Goal: Find specific page/section: Find specific page/section

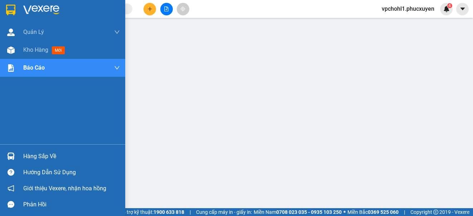
click at [31, 158] on div "Hàng sắp về" at bounding box center [71, 156] width 97 height 11
click at [29, 52] on span "Kho hàng" at bounding box center [35, 49] width 25 height 7
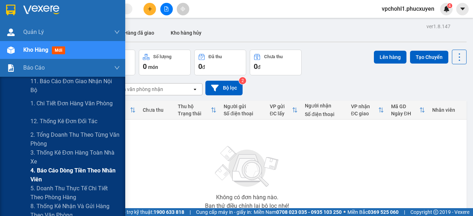
scroll to position [36, 0]
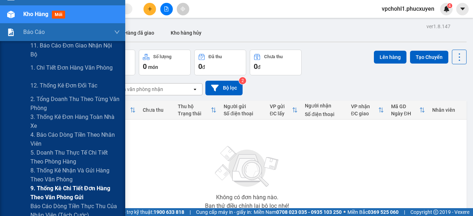
click at [40, 192] on span "9. Thống kê chi tiết đơn hàng theo văn phòng gửi" at bounding box center [74, 193] width 89 height 18
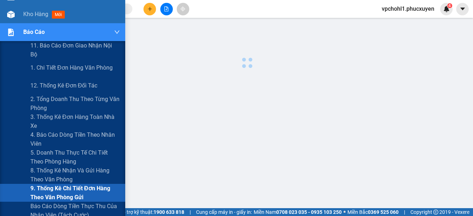
click at [40, 192] on span "9. Thống kê chi tiết đơn hàng theo văn phòng gửi" at bounding box center [74, 193] width 89 height 18
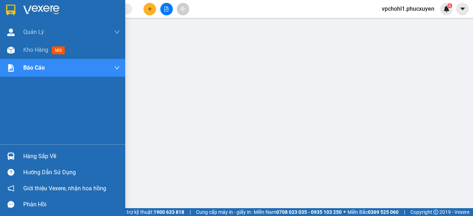
click at [25, 155] on div "Hàng sắp về" at bounding box center [71, 156] width 97 height 11
